Goal: Information Seeking & Learning: Learn about a topic

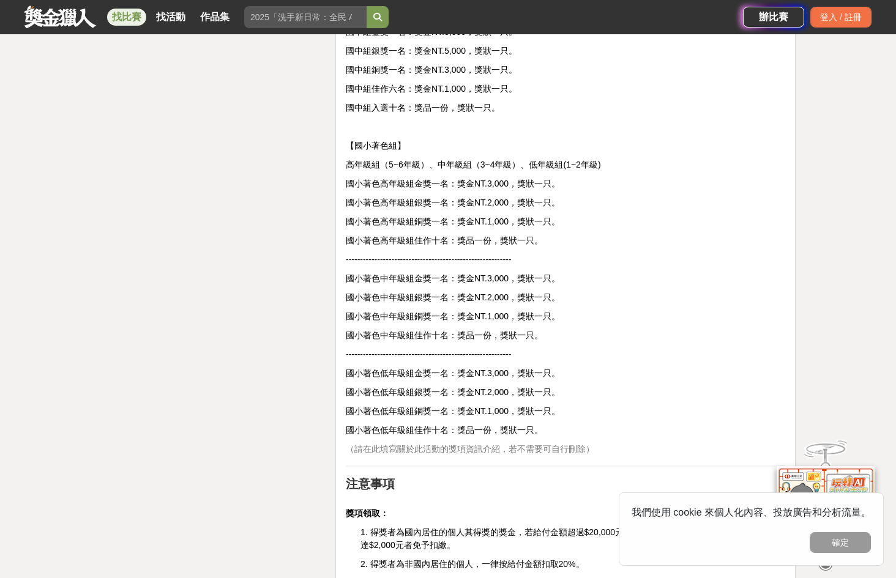
scroll to position [2814, 0]
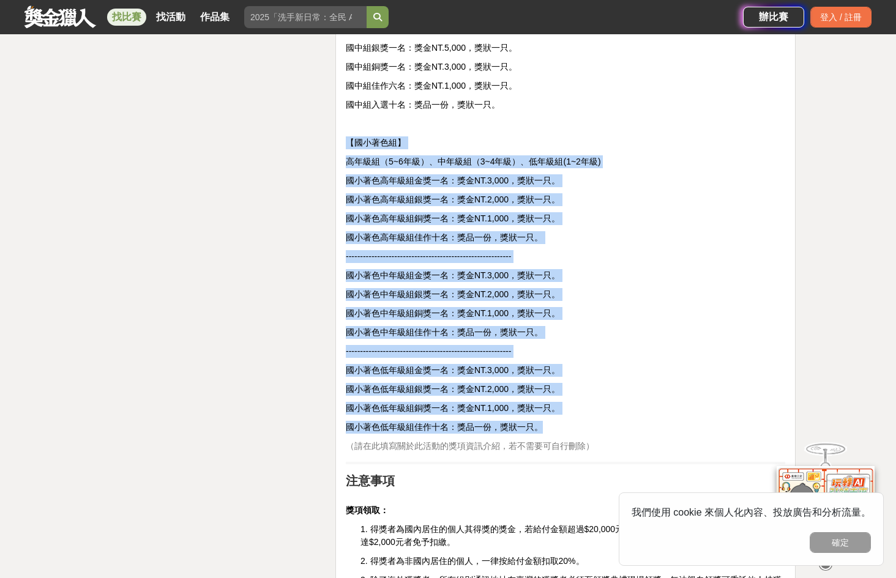
drag, startPoint x: 558, startPoint y: 437, endPoint x: 335, endPoint y: 143, distance: 369.7
copy div "【lorem】 ipsu（3~2do）、sita（9~0co）、adip(2~6el) seddoeiusmod：teMP.6,322，inci。 utlab…"
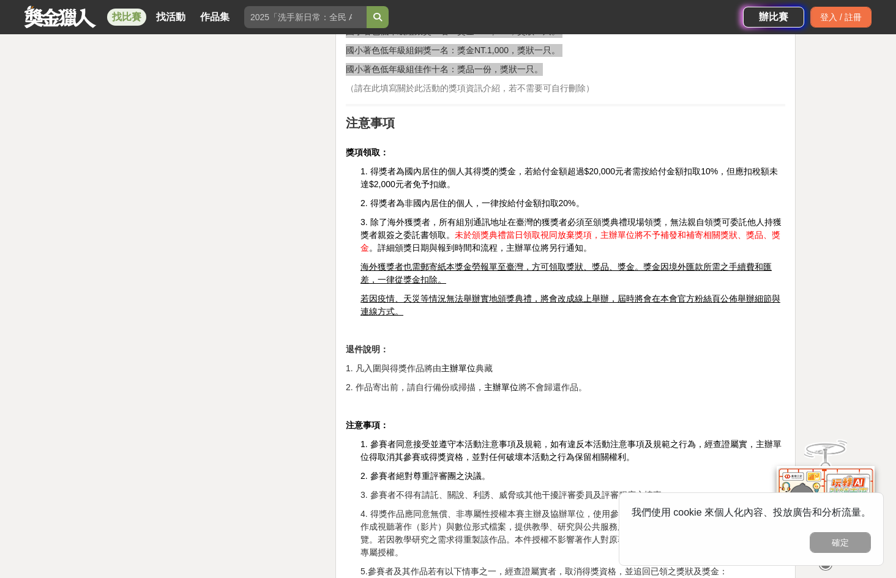
scroll to position [3303, 0]
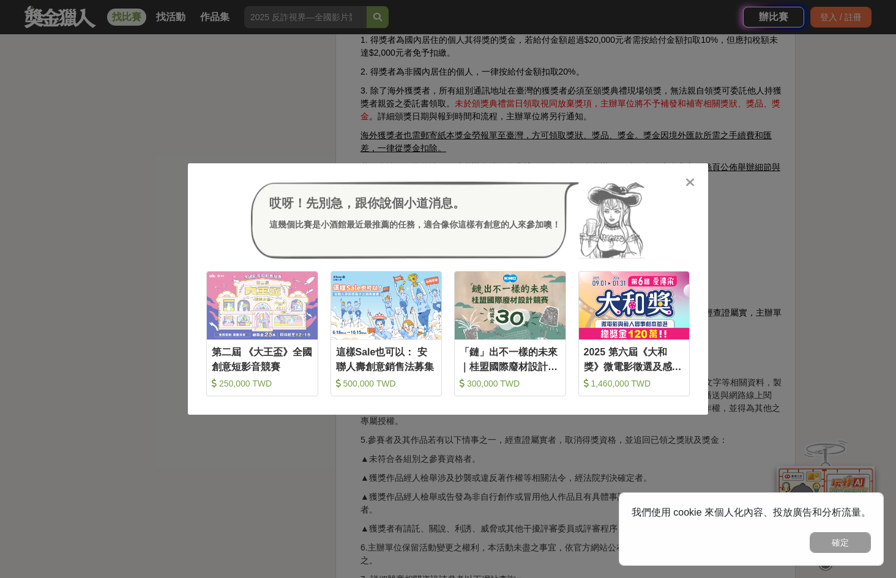
click at [695, 177] on div at bounding box center [689, 182] width 12 height 12
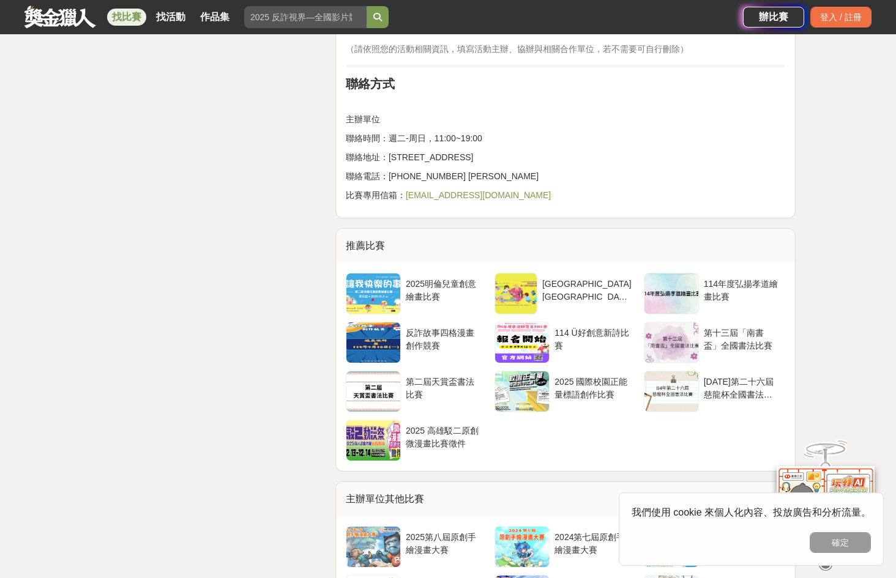
scroll to position [4294, 0]
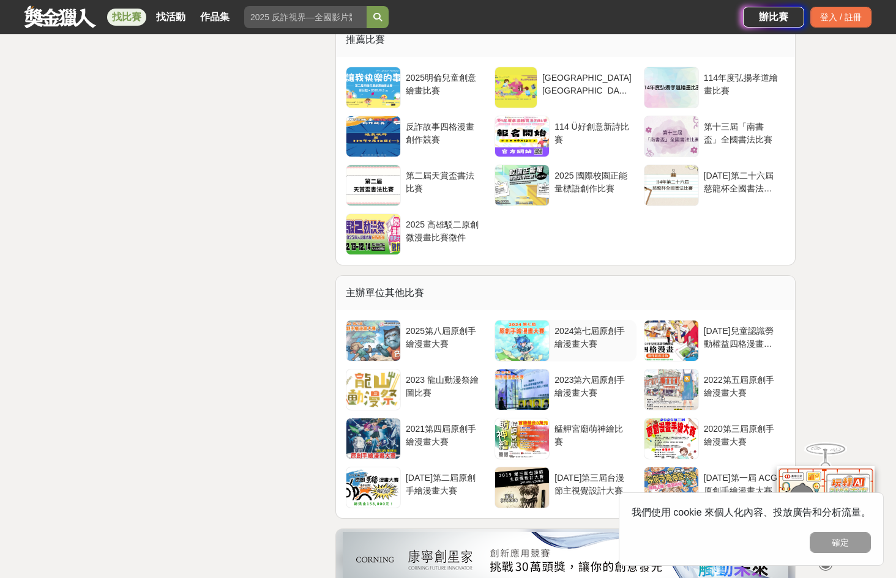
click at [577, 343] on div "2024第七屆原創手繪漫畫大賽" at bounding box center [592, 336] width 76 height 23
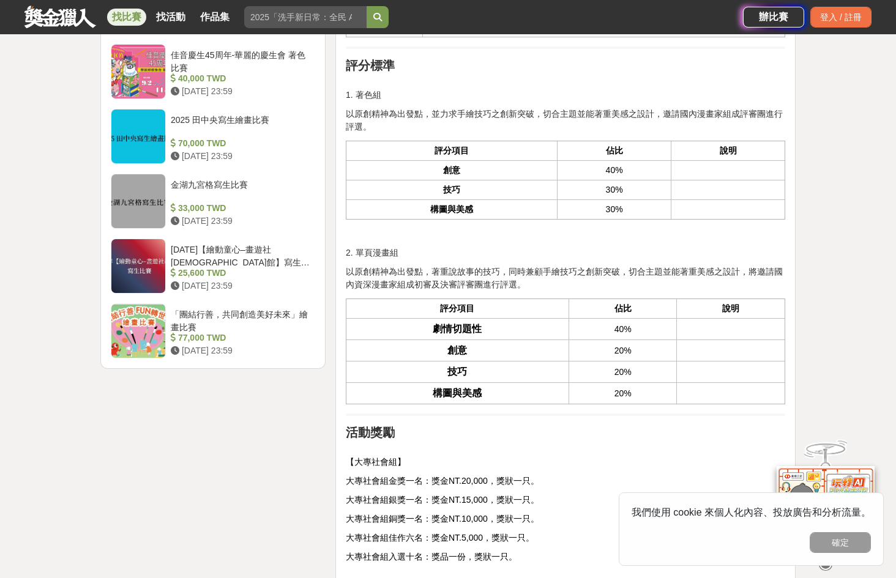
scroll to position [1855, 0]
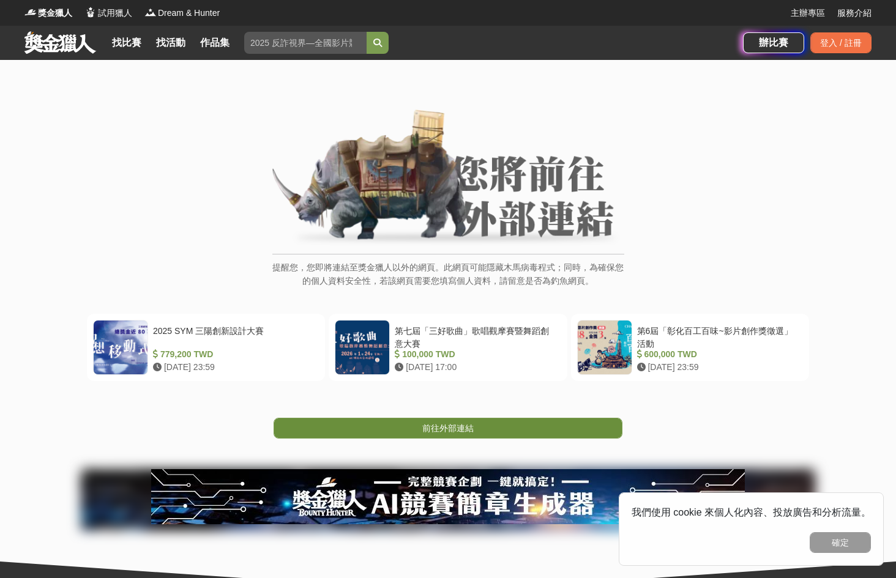
click at [510, 425] on link "前往外部連結" at bounding box center [447, 428] width 349 height 21
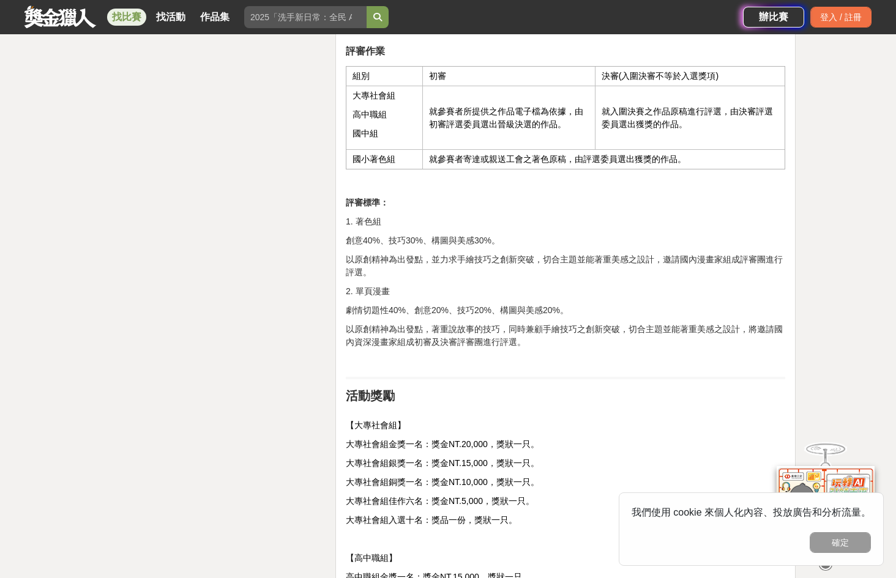
scroll to position [2202, 0]
